Goal: Information Seeking & Learning: Learn about a topic

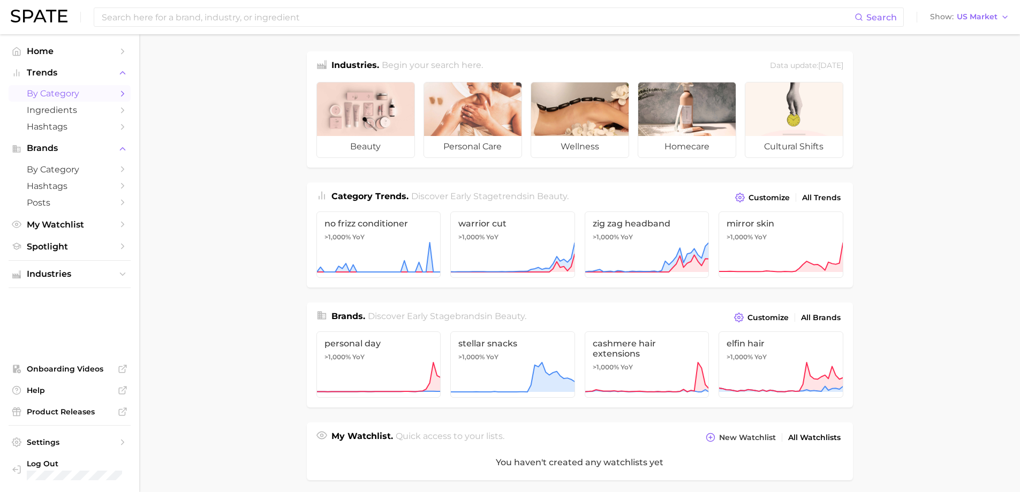
click at [57, 100] on link "by Category" at bounding box center [70, 93] width 122 height 17
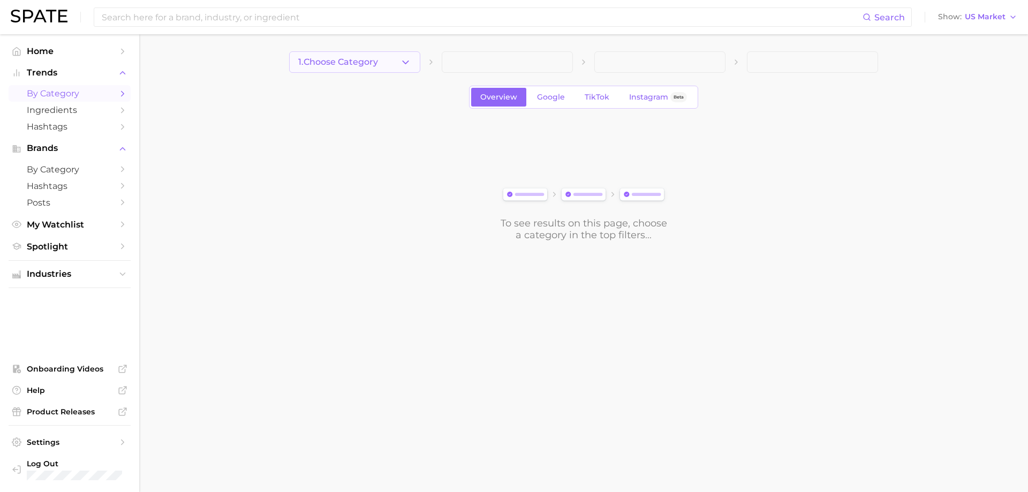
click at [399, 64] on button "1. Choose Category" at bounding box center [354, 61] width 131 height 21
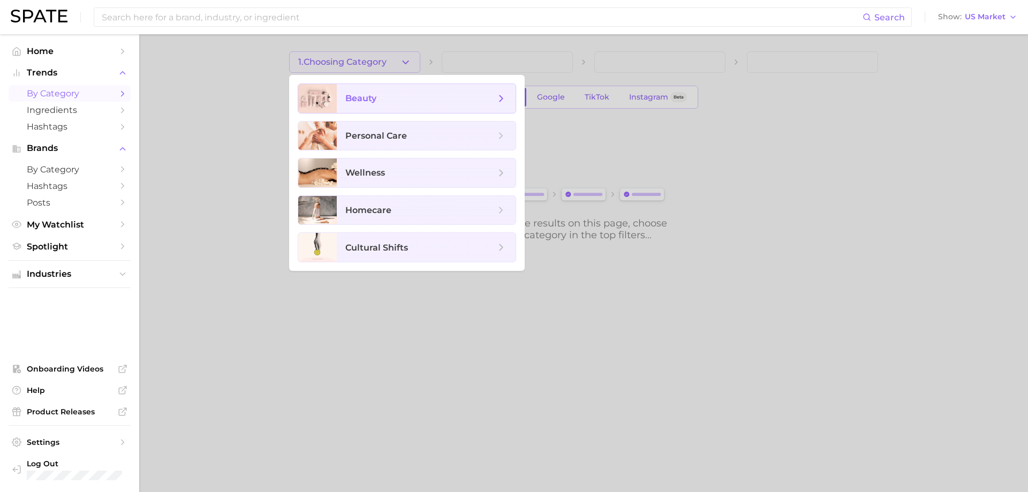
click at [404, 101] on span "beauty" at bounding box center [420, 99] width 150 height 12
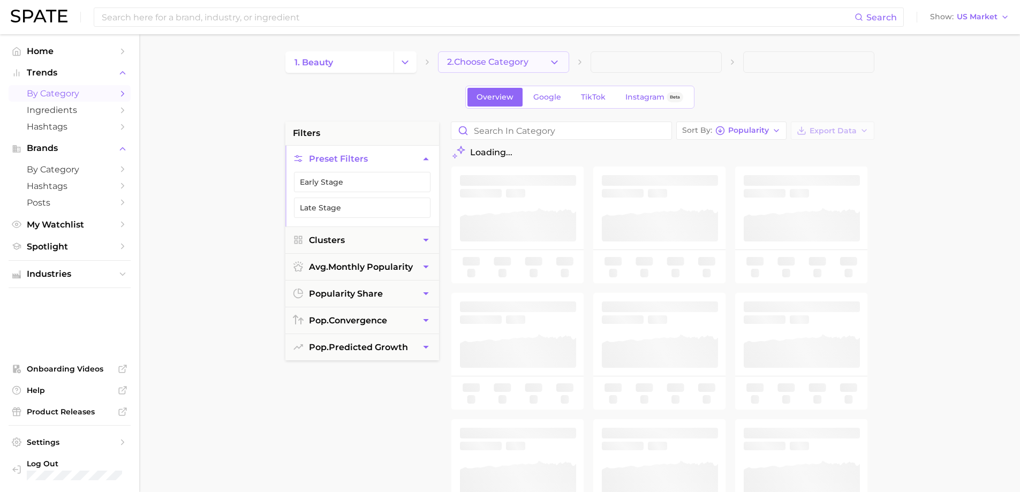
click at [476, 72] on button "2. Choose Category" at bounding box center [503, 61] width 131 height 21
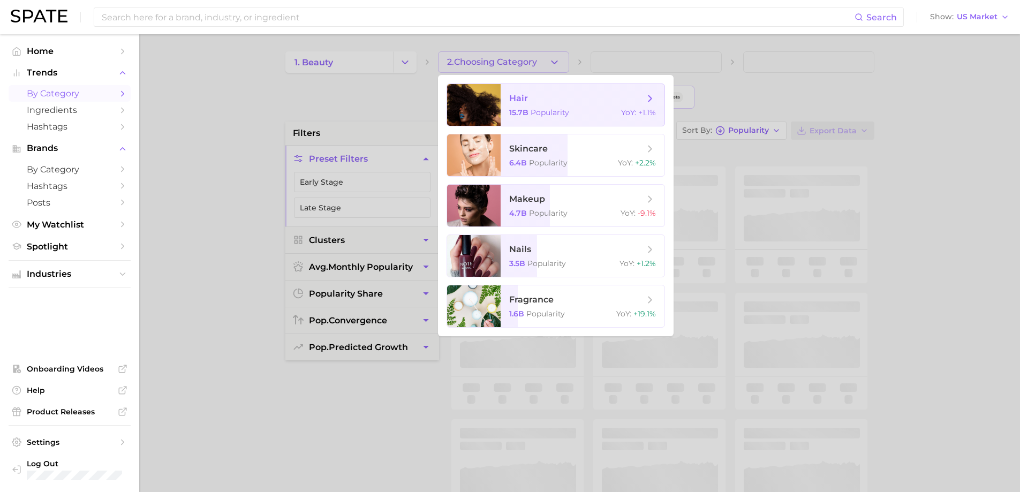
click at [522, 112] on span "15.7b" at bounding box center [518, 113] width 19 height 10
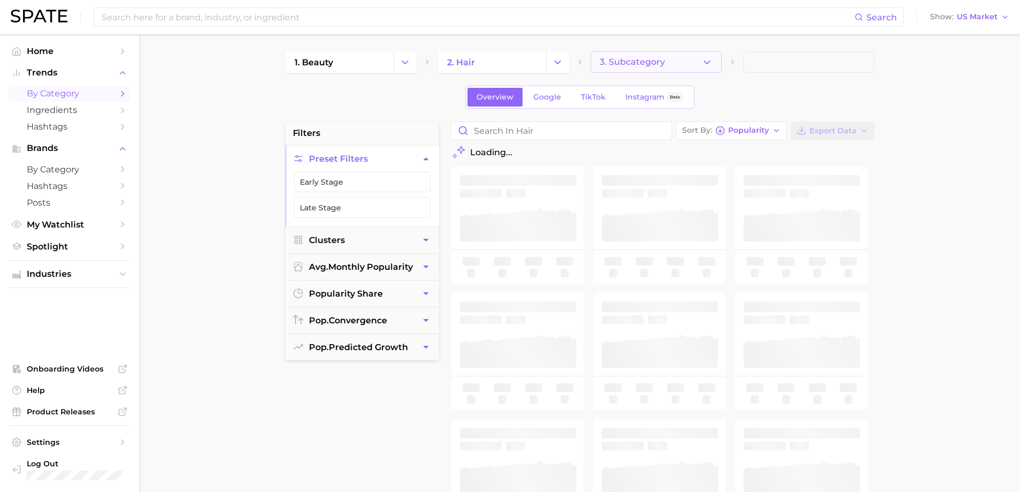
click at [627, 66] on span "3. Subcategory" at bounding box center [631, 62] width 65 height 10
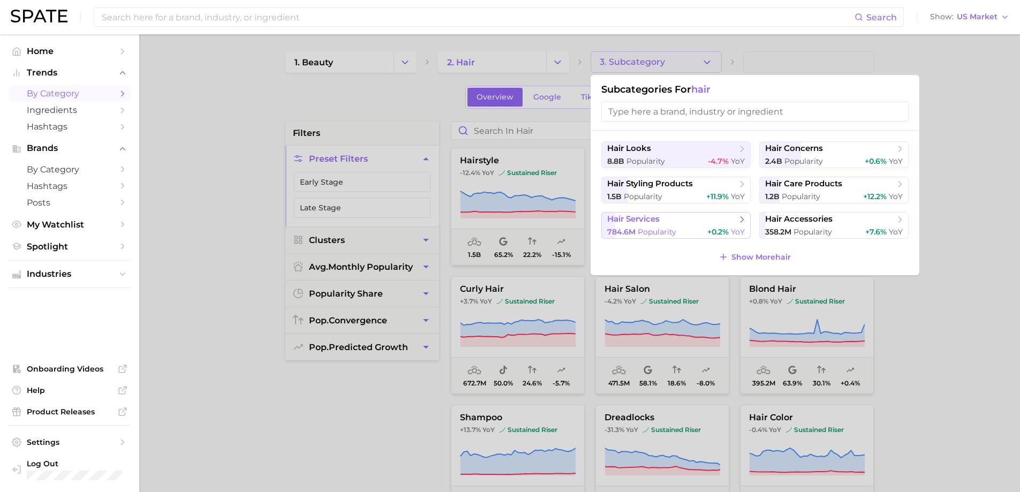
click at [693, 227] on div "784.6m Popularity +0.2% YoY" at bounding box center [676, 232] width 138 height 10
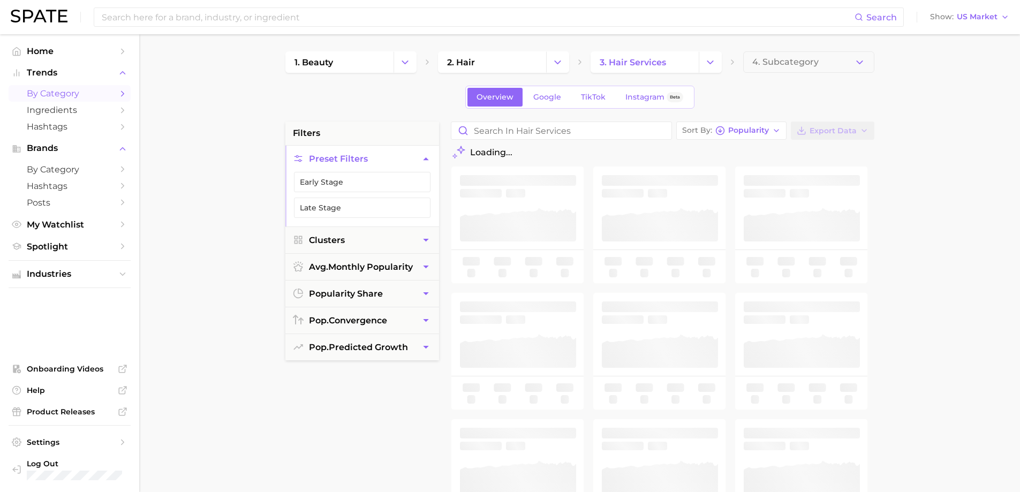
click at [768, 64] on span "4. Subcategory" at bounding box center [785, 62] width 66 height 10
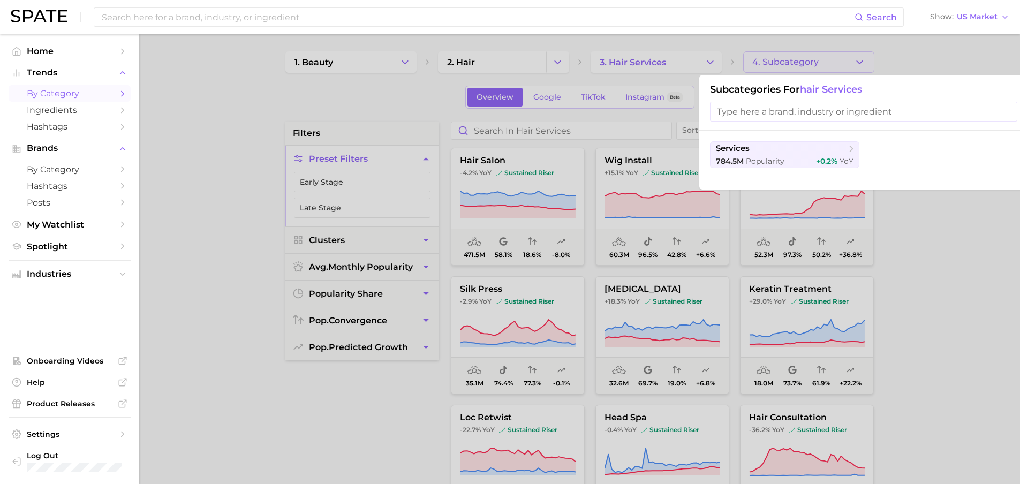
click at [582, 131] on div at bounding box center [510, 242] width 1020 height 484
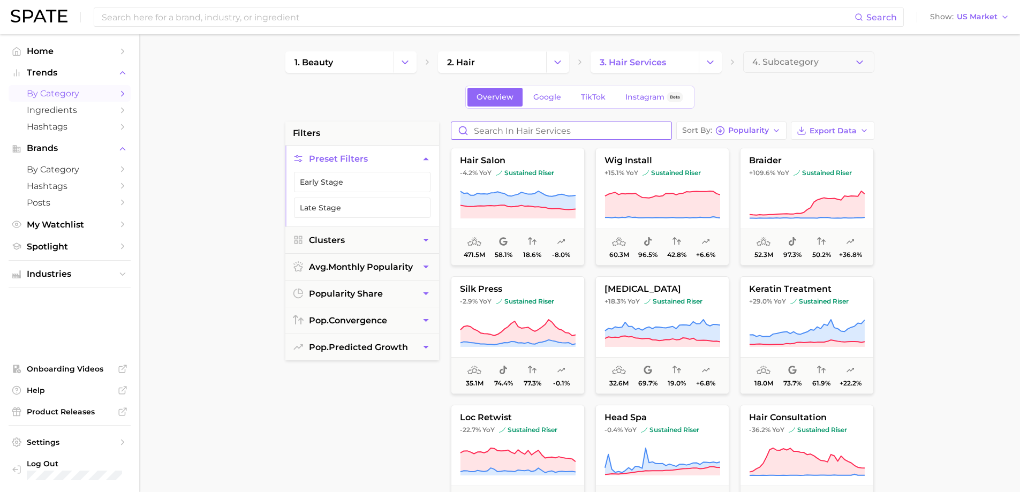
click at [582, 131] on input "Search in hair services" at bounding box center [561, 130] width 220 height 17
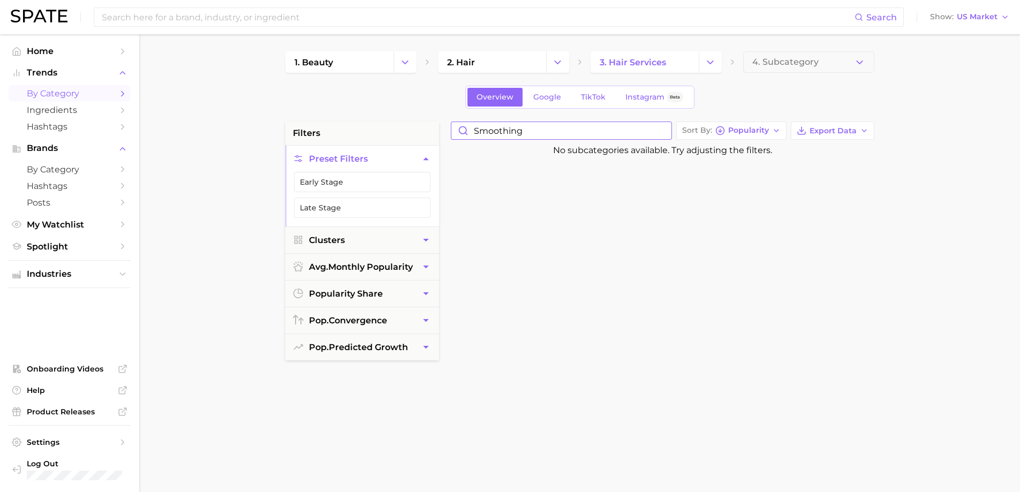
drag, startPoint x: 582, startPoint y: 131, endPoint x: 411, endPoint y: 101, distance: 173.9
click at [411, 101] on div "1. beauty 2. hair 3. hair services 4. Subcategory Overview Google TikTok Instag…" at bounding box center [579, 421] width 589 height 741
type input "s"
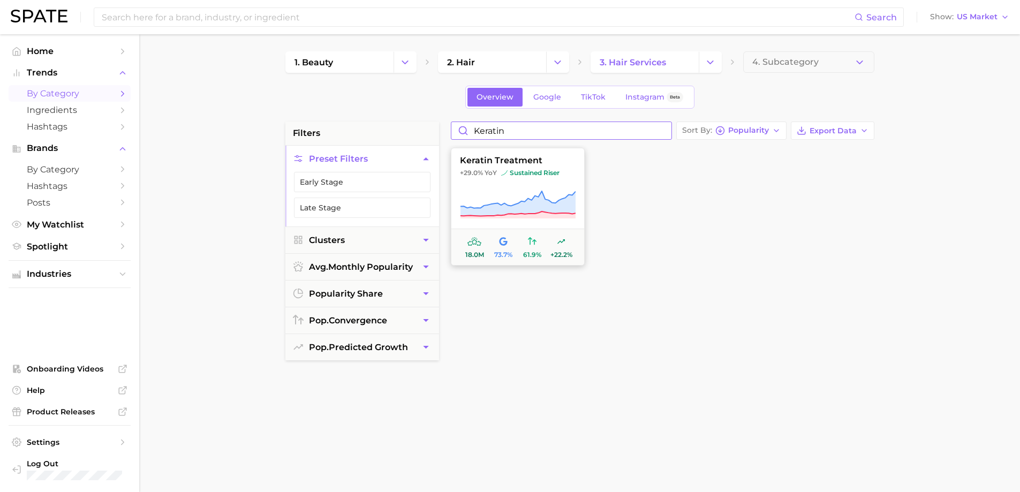
type input "keratin"
click at [514, 210] on icon at bounding box center [517, 203] width 115 height 25
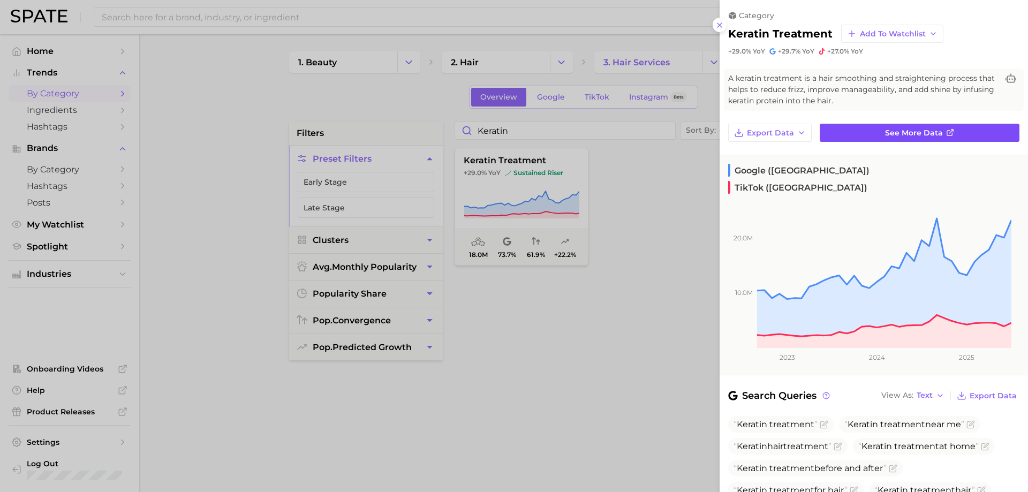
click at [887, 131] on span "See more data" at bounding box center [914, 132] width 58 height 9
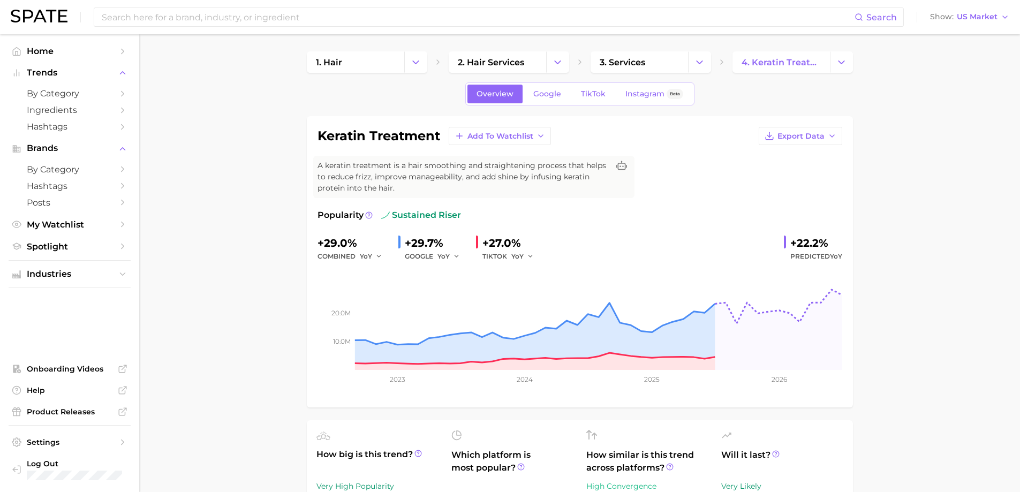
scroll to position [1, 0]
click at [557, 87] on link "Google" at bounding box center [547, 93] width 46 height 19
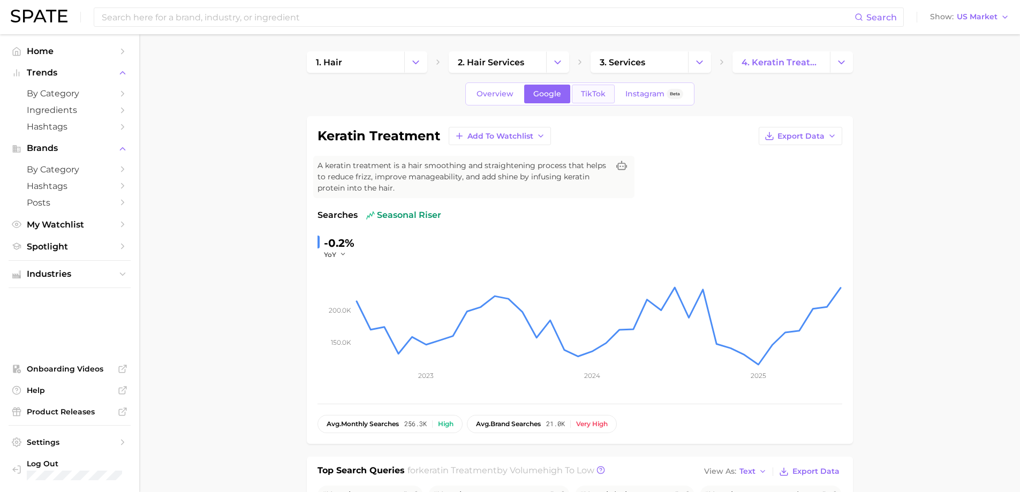
click at [599, 96] on span "TikTok" at bounding box center [593, 93] width 25 height 9
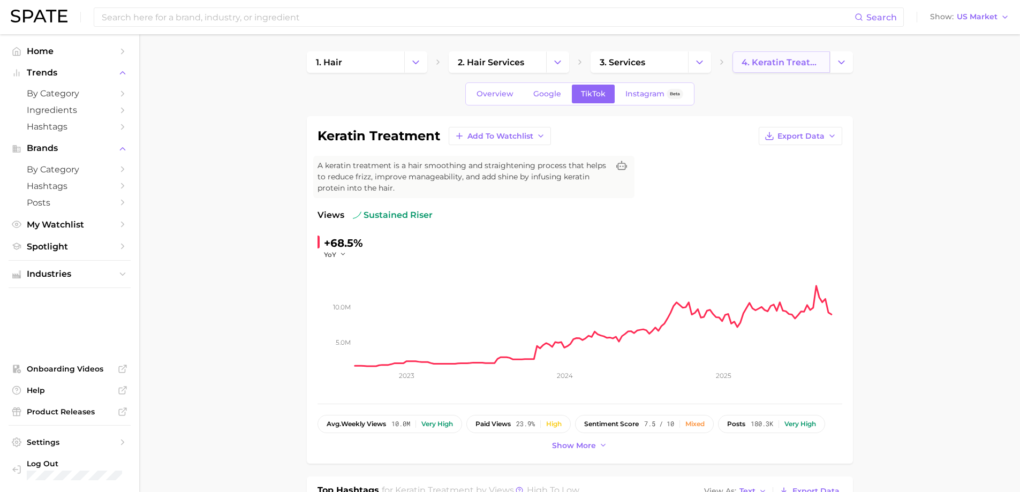
click at [762, 57] on span "4. keratin treatment" at bounding box center [780, 62] width 79 height 10
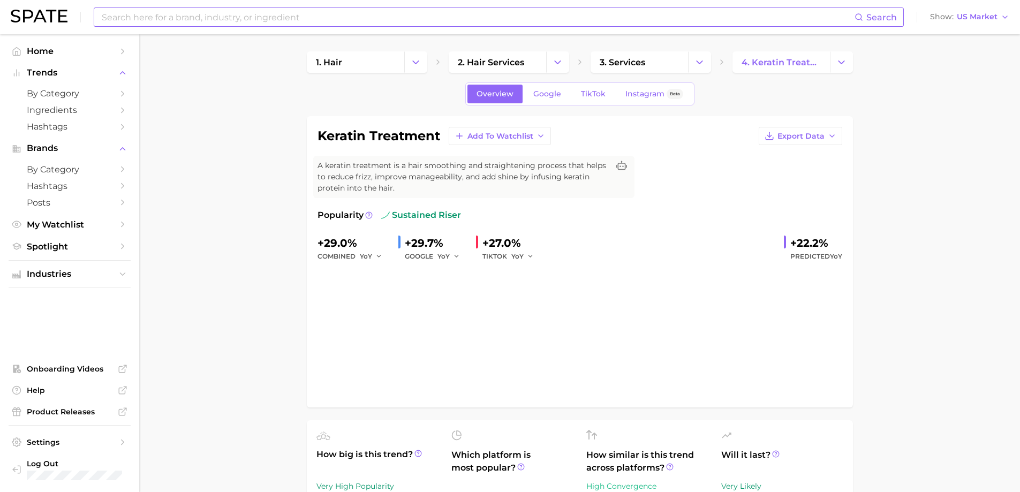
scroll to position [1, 0]
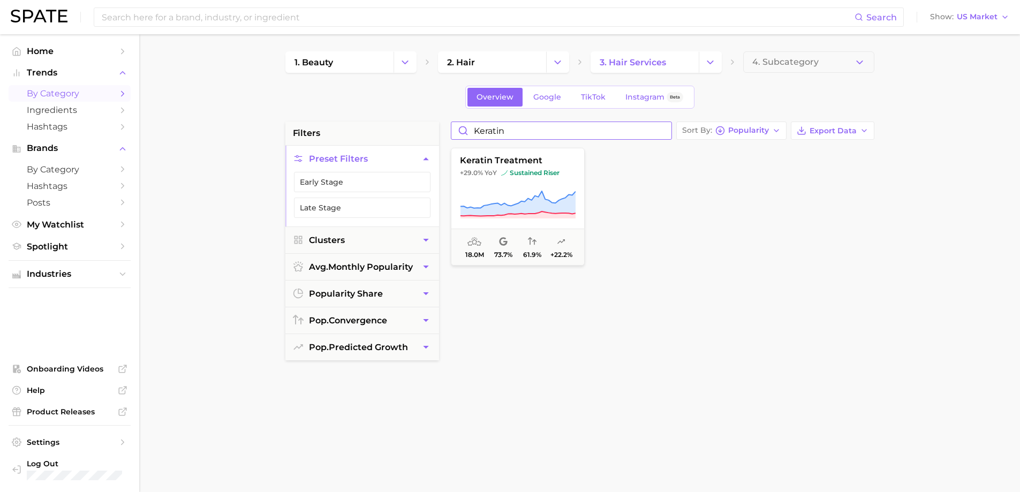
drag, startPoint x: 520, startPoint y: 131, endPoint x: 449, endPoint y: 128, distance: 71.3
click at [449, 128] on div "keratin Sort By Popularity Export Data keratin treatment +29.0% YoY sustained r…" at bounding box center [662, 393] width 434 height 543
type input "brazilian blowout"
click at [526, 169] on span "sustained riser" at bounding box center [525, 173] width 58 height 9
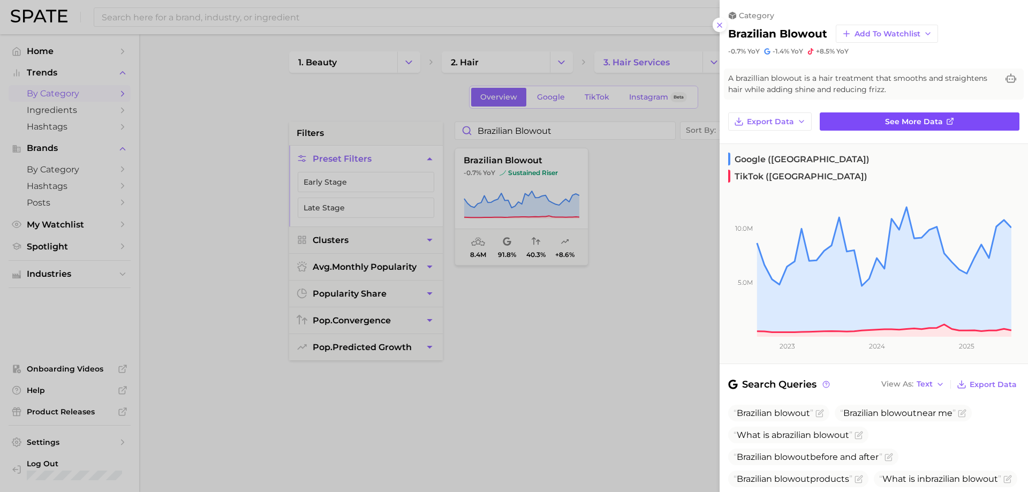
click at [892, 126] on link "See more data" at bounding box center [919, 121] width 200 height 18
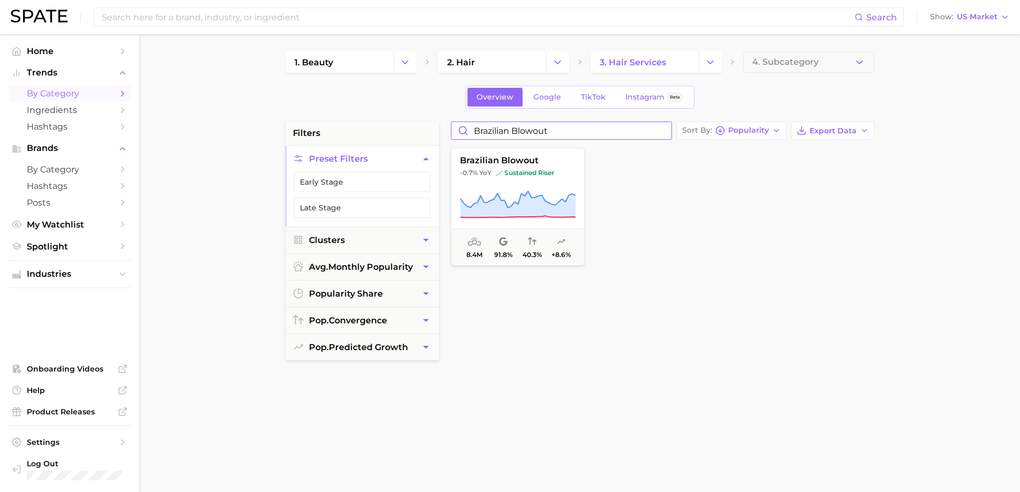
drag, startPoint x: 559, startPoint y: 132, endPoint x: 455, endPoint y: 110, distance: 106.7
click at [455, 110] on div "1. beauty 2. hair 3. hair services 4. Subcategory Overview Google TikTok Instag…" at bounding box center [579, 421] width 589 height 741
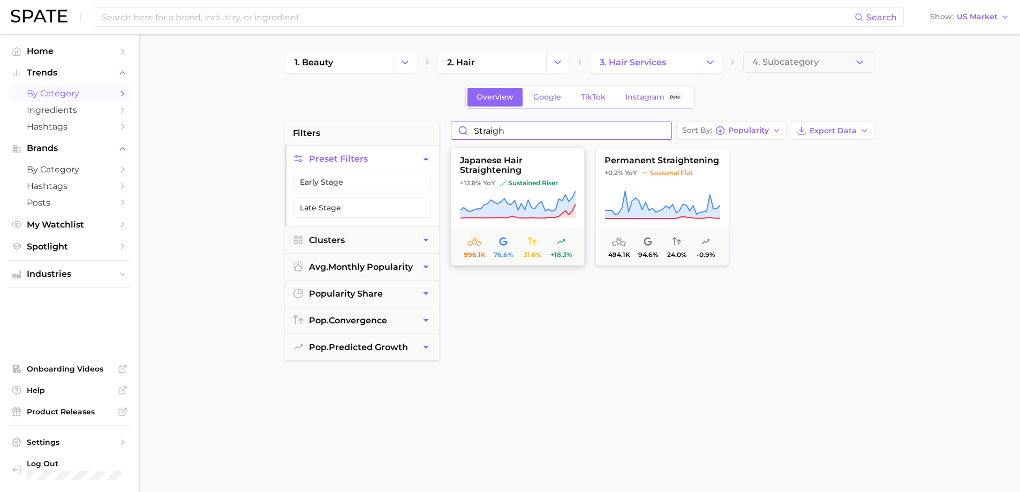
type input "straigh"
click at [522, 201] on icon at bounding box center [518, 205] width 116 height 30
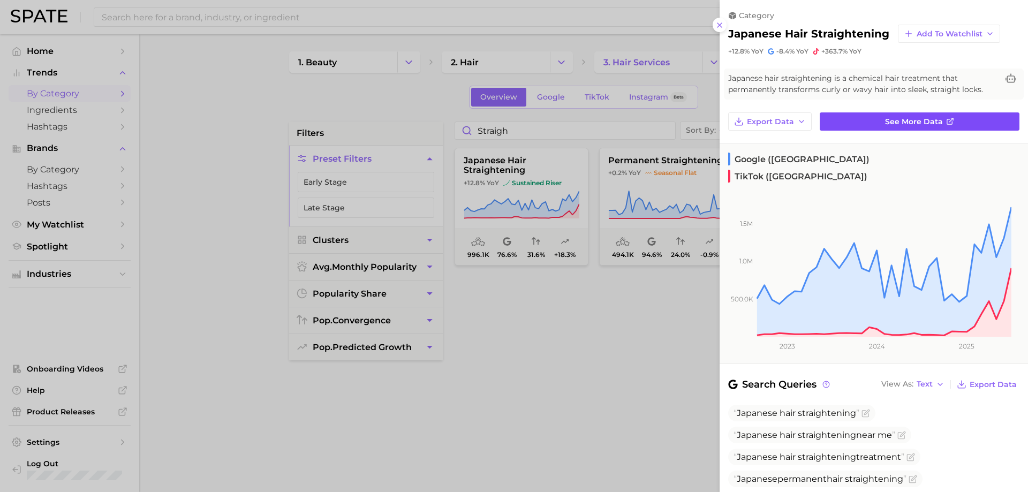
click at [898, 116] on link "See more data" at bounding box center [919, 121] width 200 height 18
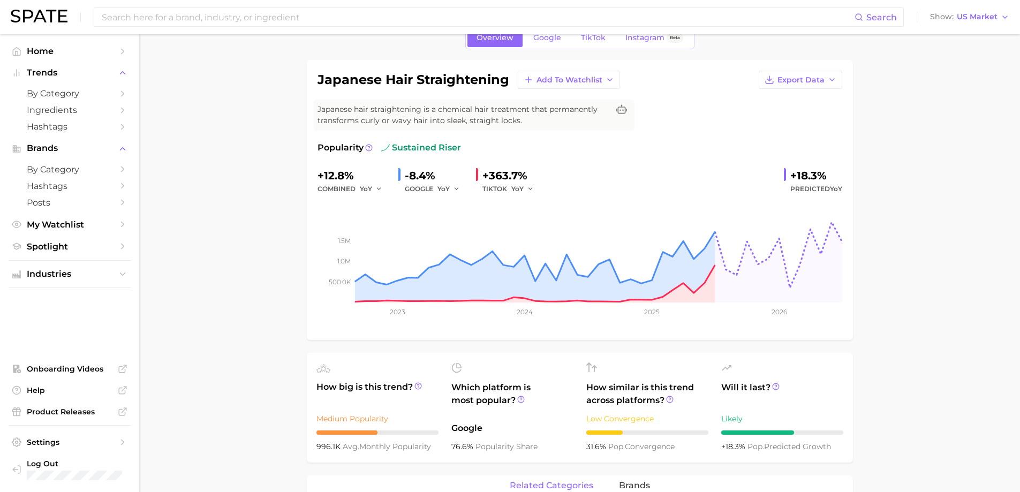
scroll to position [58, 0]
drag, startPoint x: 415, startPoint y: 257, endPoint x: 552, endPoint y: 441, distance: 229.1
click at [552, 441] on div "76.6% popularity share" at bounding box center [512, 444] width 122 height 13
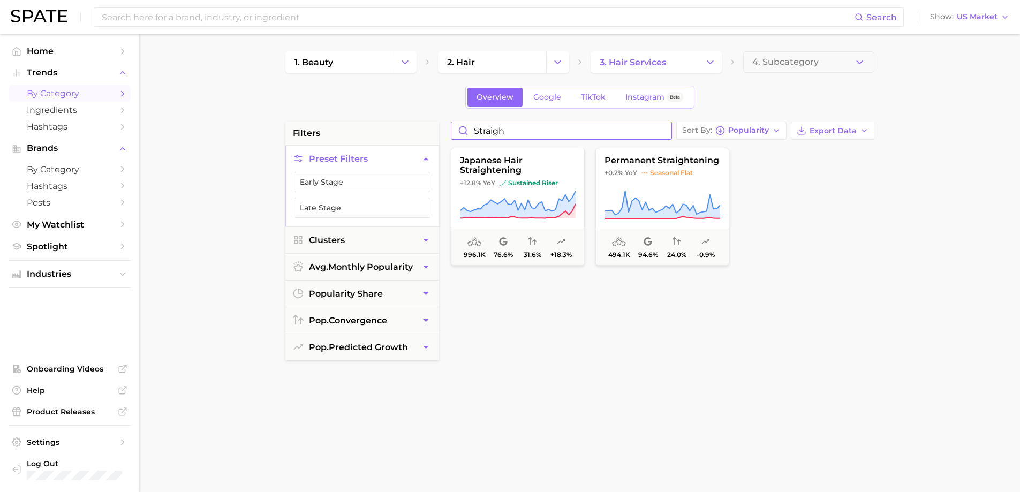
drag, startPoint x: 514, startPoint y: 130, endPoint x: 432, endPoint y: 119, distance: 82.5
click at [432, 119] on div "1. beauty 2. hair 3. hair services 4. Subcategory Overview Google TikTok Instag…" at bounding box center [579, 421] width 589 height 741
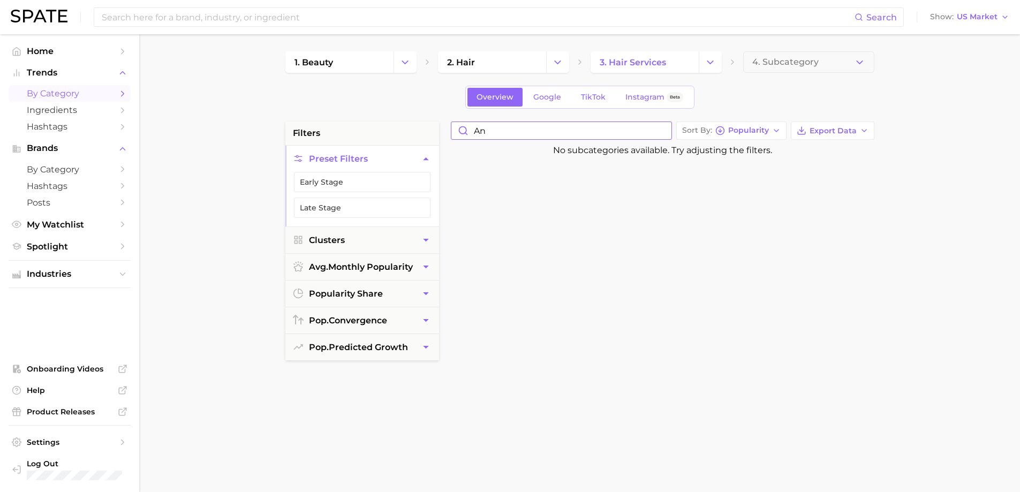
type input "a"
type input "f"
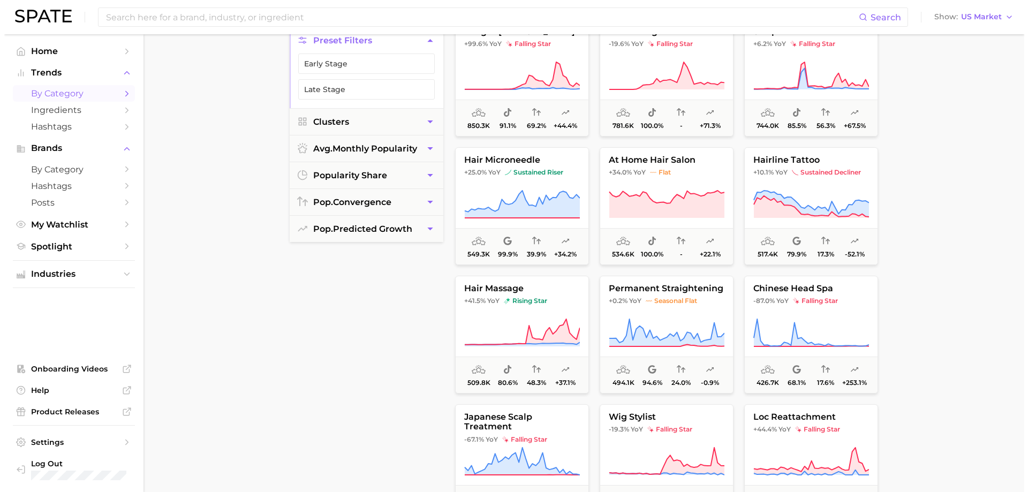
scroll to position [1676, 0]
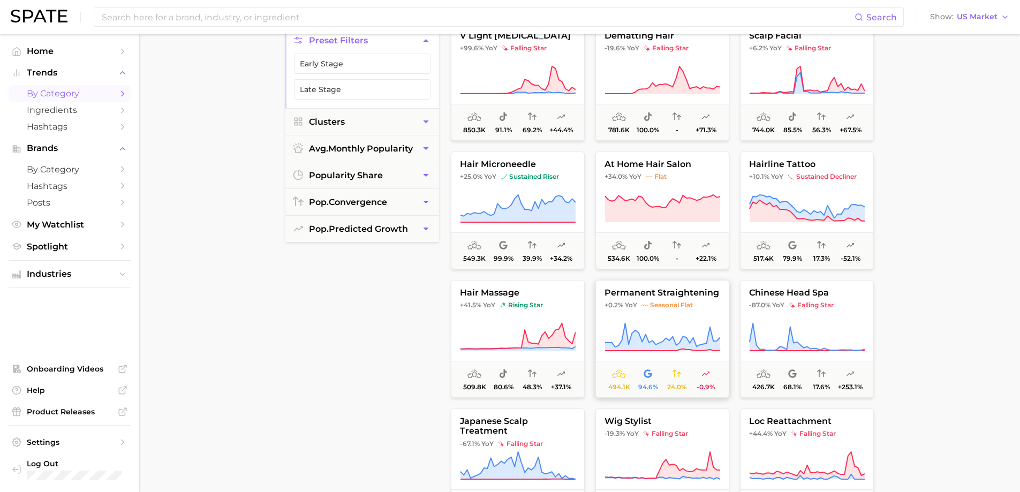
click at [673, 341] on icon at bounding box center [661, 336] width 115 height 27
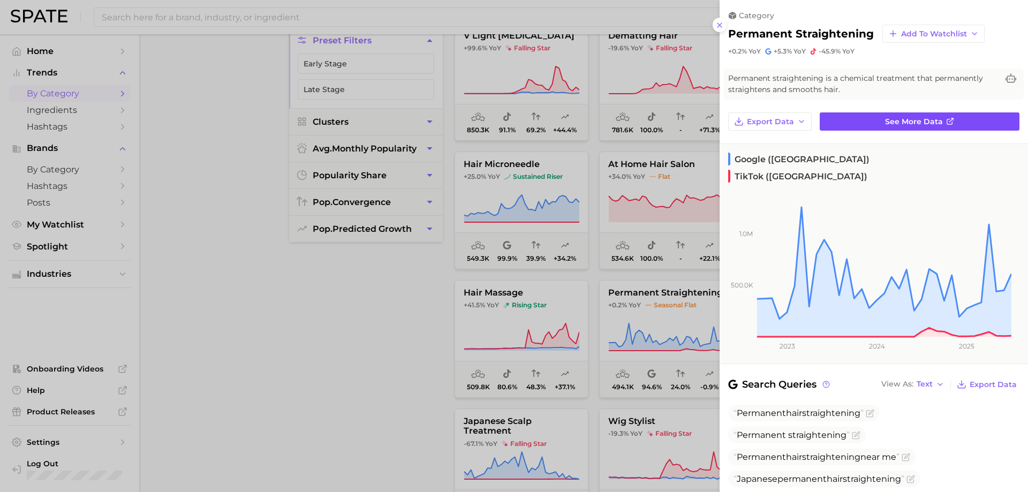
click at [885, 124] on span "See more data" at bounding box center [914, 121] width 58 height 9
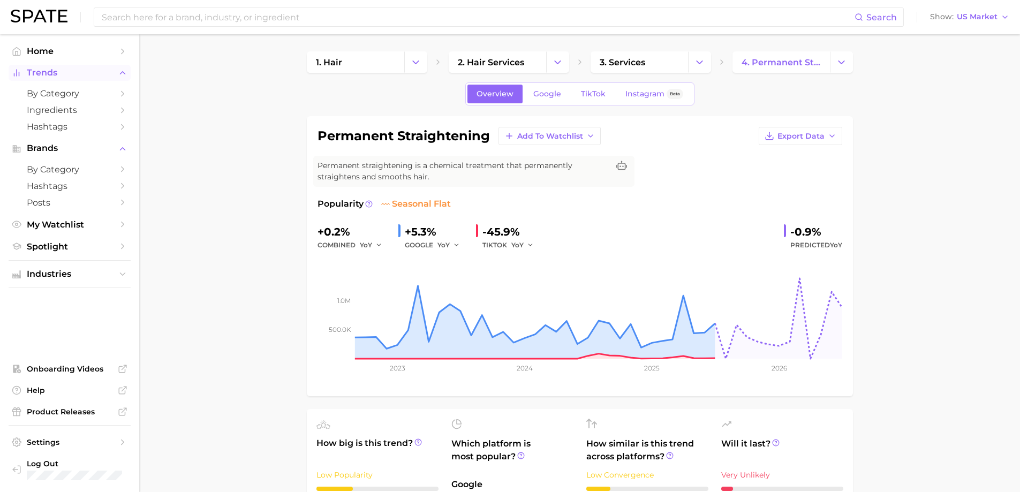
click at [45, 77] on span "Trends" at bounding box center [70, 73] width 86 height 10
click at [109, 74] on span "Trends" at bounding box center [70, 73] width 86 height 10
